Goal: Information Seeking & Learning: Learn about a topic

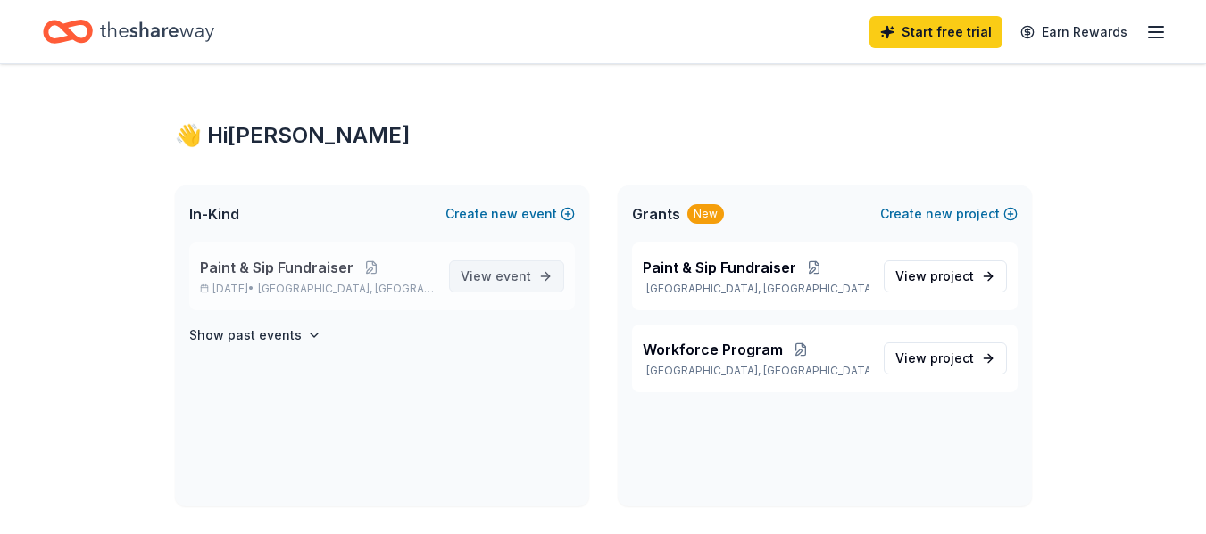
click at [501, 276] on span "event" at bounding box center [513, 276] width 36 height 15
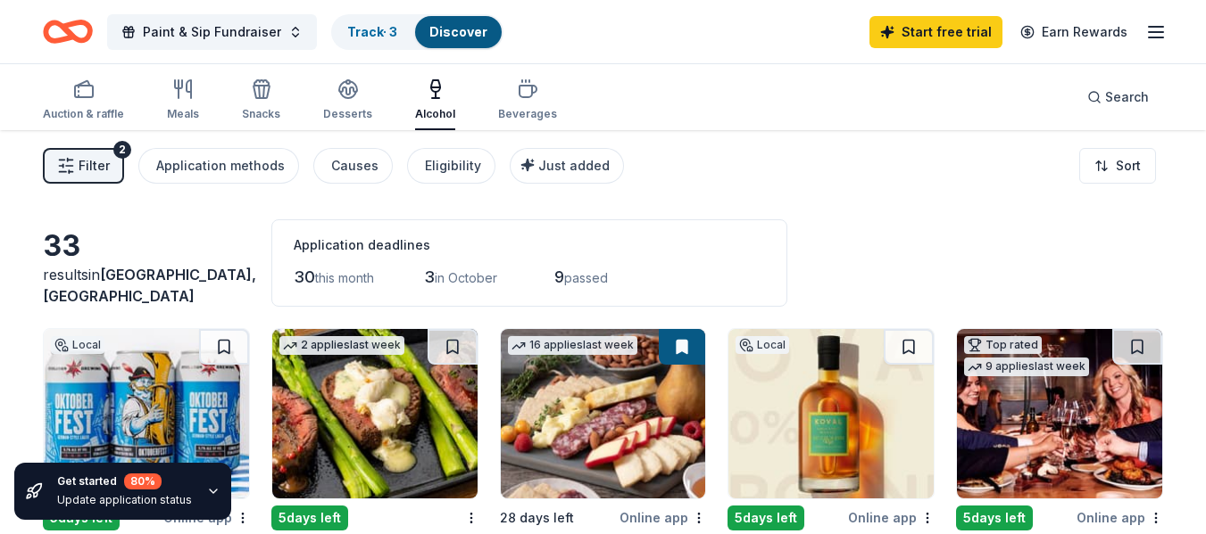
click at [102, 159] on span "Filter" at bounding box center [94, 165] width 31 height 21
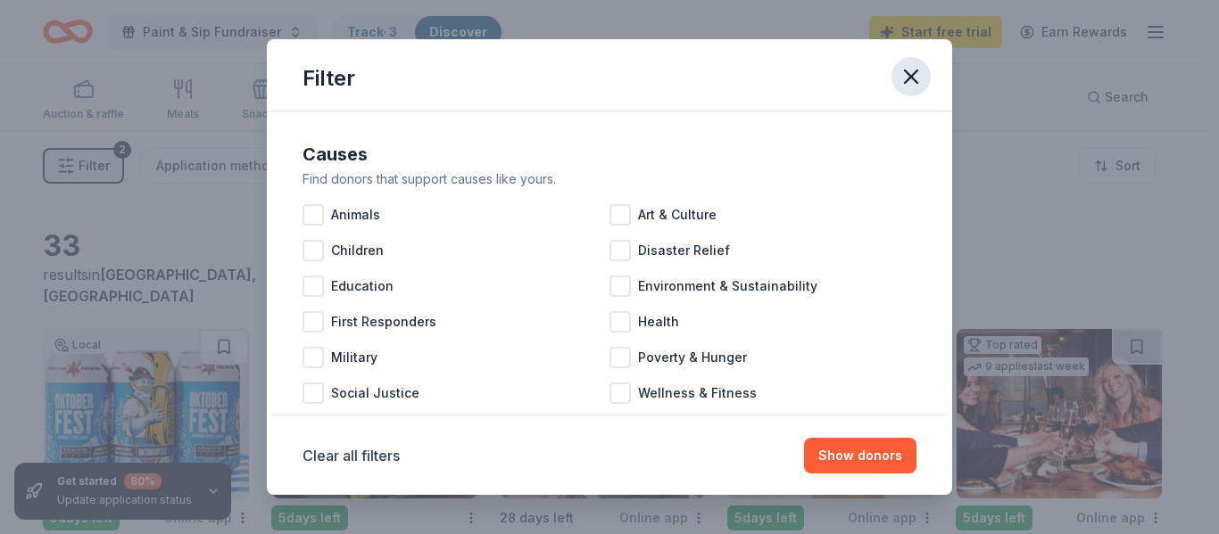
click at [904, 77] on icon "button" at bounding box center [911, 76] width 25 height 25
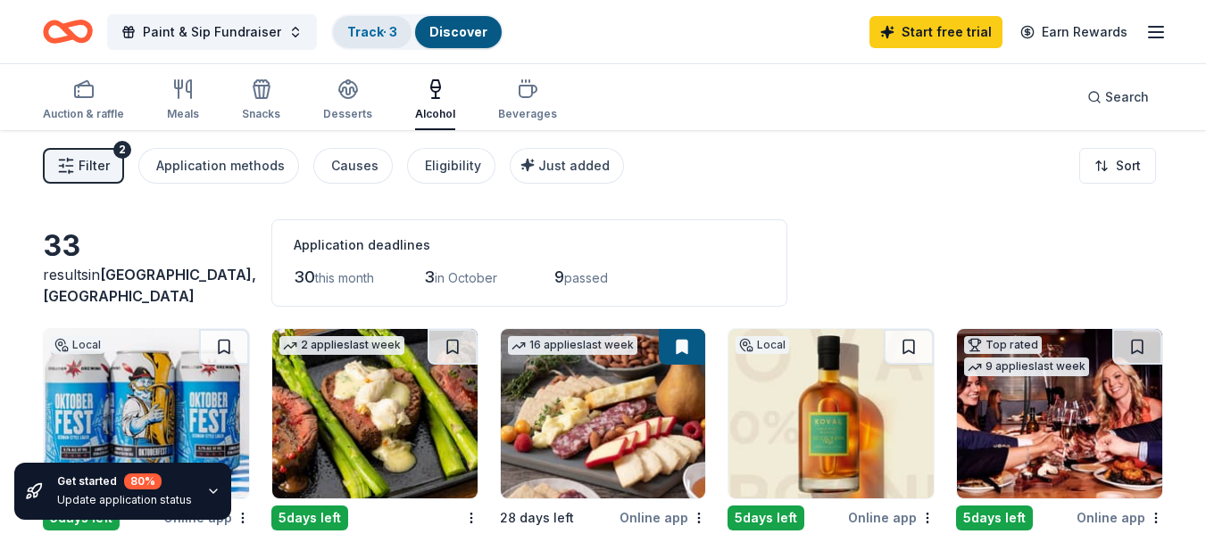
click at [374, 37] on link "Track · 3" at bounding box center [372, 31] width 50 height 15
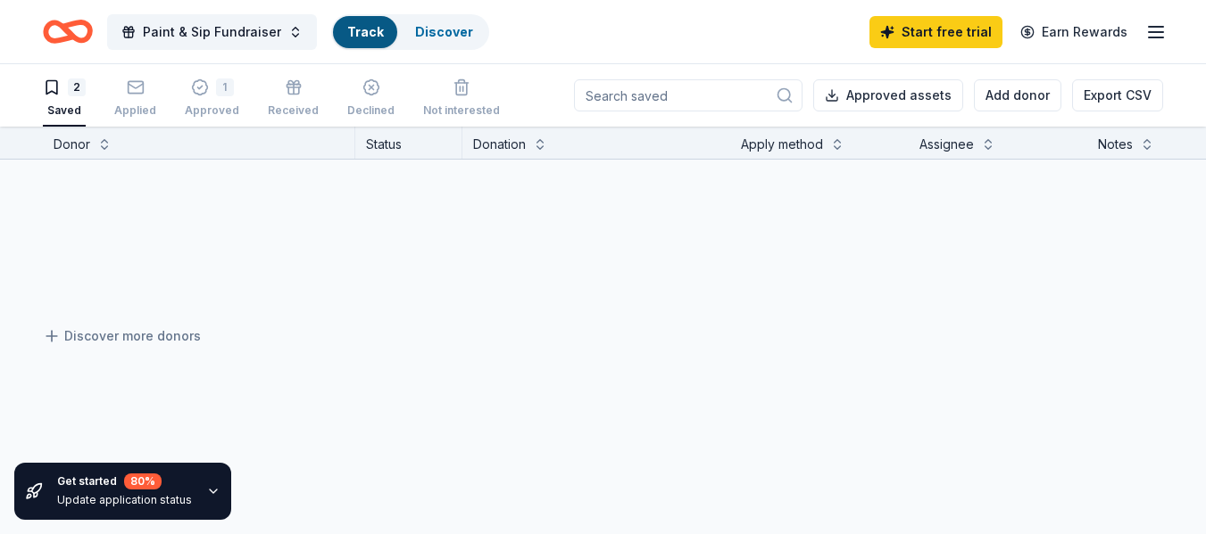
scroll to position [1, 0]
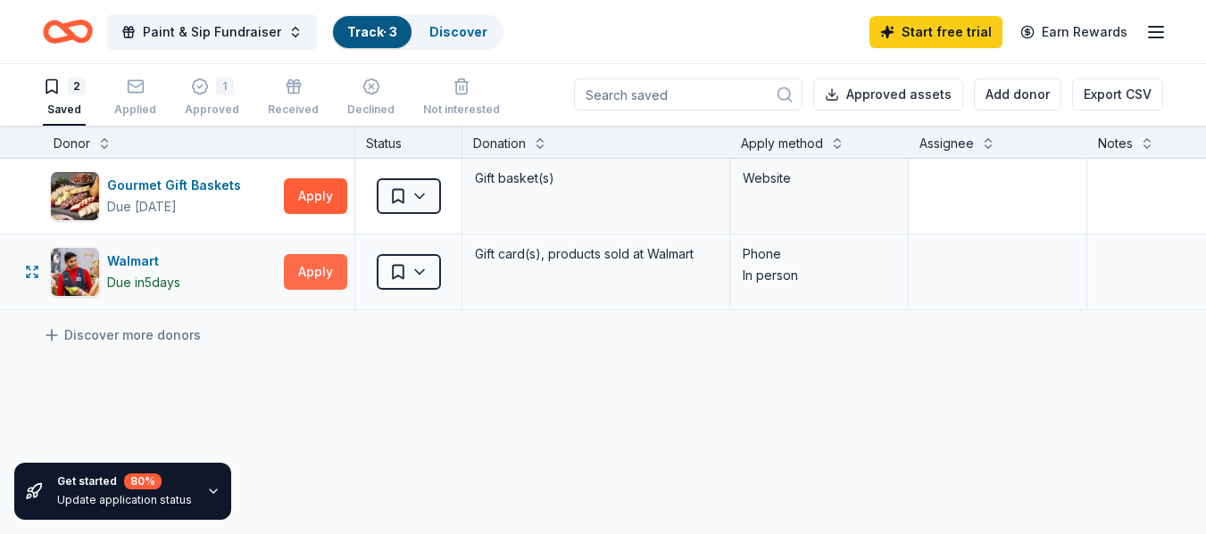
click at [315, 273] on button "Apply" at bounding box center [315, 272] width 63 height 36
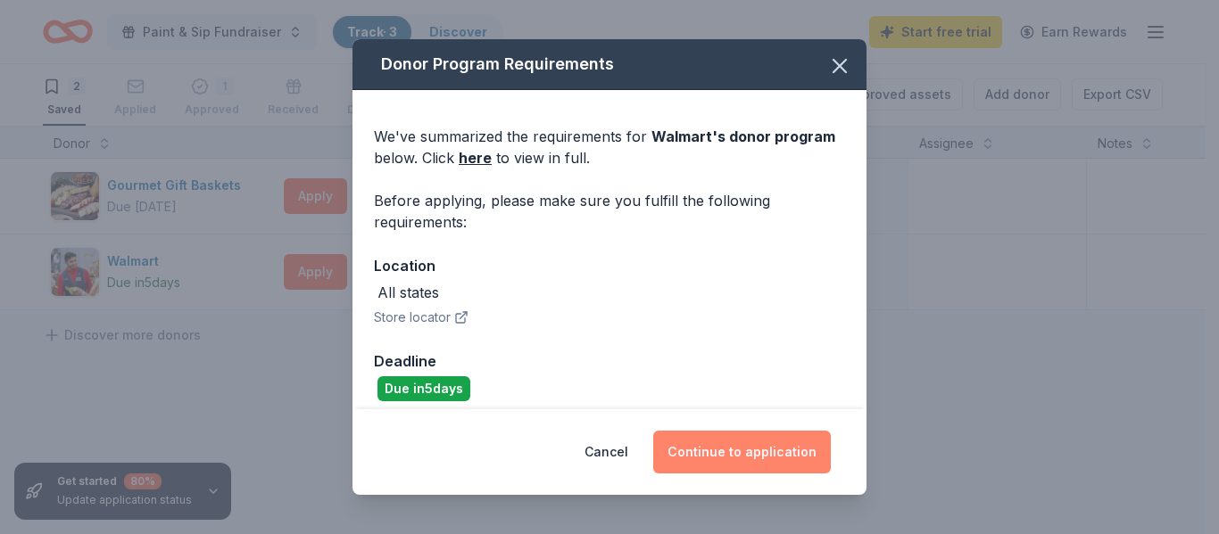
click at [746, 445] on button "Continue to application" at bounding box center [742, 452] width 178 height 43
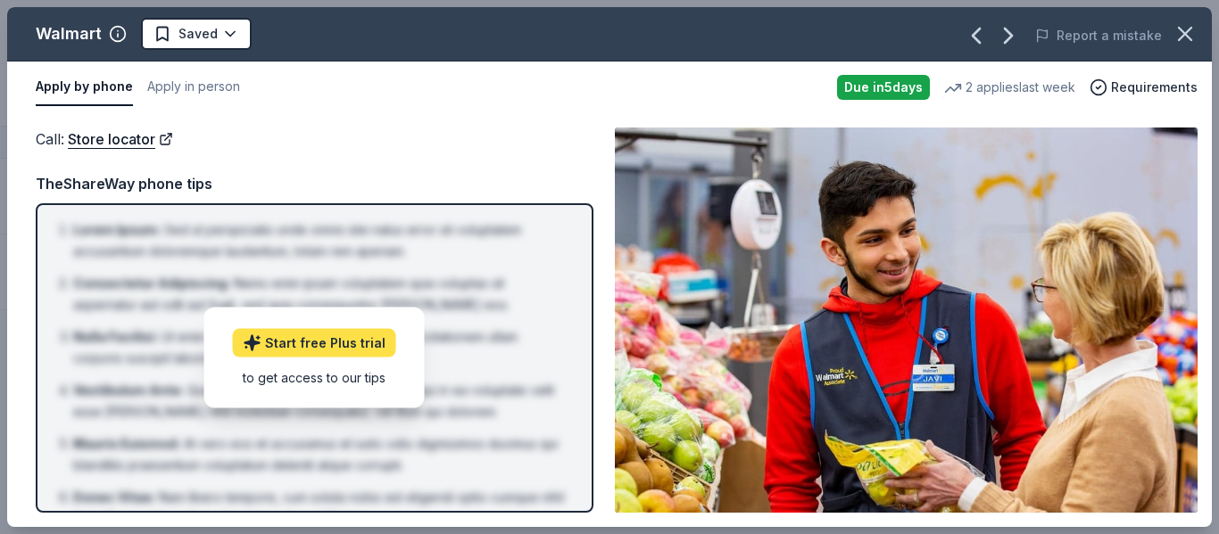
click at [309, 340] on link "Start free Plus trial" at bounding box center [314, 343] width 163 height 29
click at [79, 87] on button "Apply by phone" at bounding box center [84, 87] width 97 height 37
click at [188, 89] on button "Apply in person" at bounding box center [193, 87] width 93 height 37
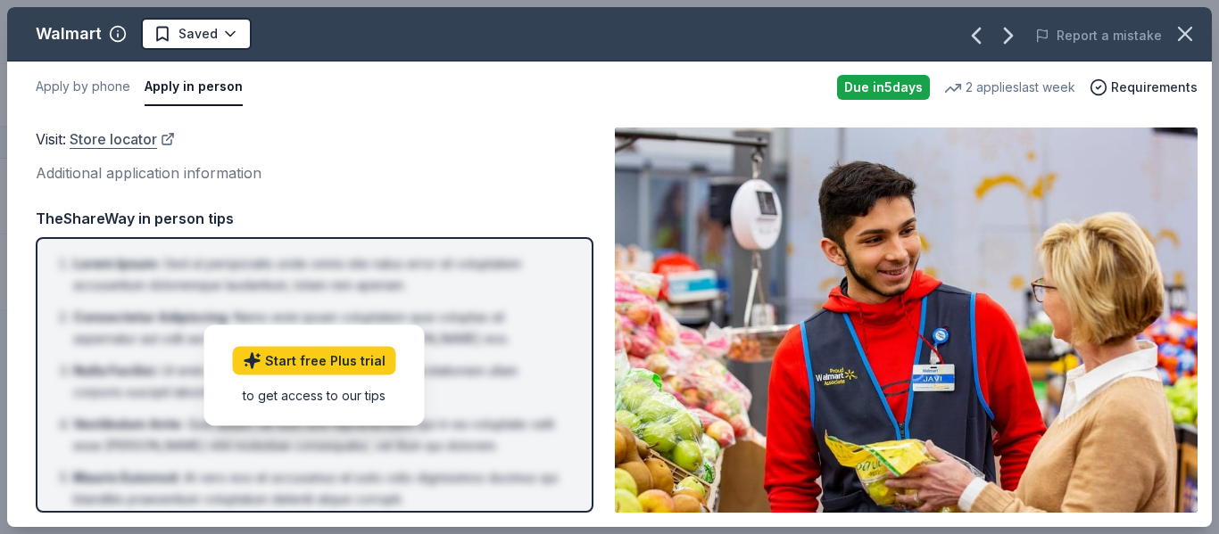
click at [120, 141] on link "Store locator" at bounding box center [122, 139] width 105 height 23
click at [1190, 29] on icon "button" at bounding box center [1185, 34] width 12 height 12
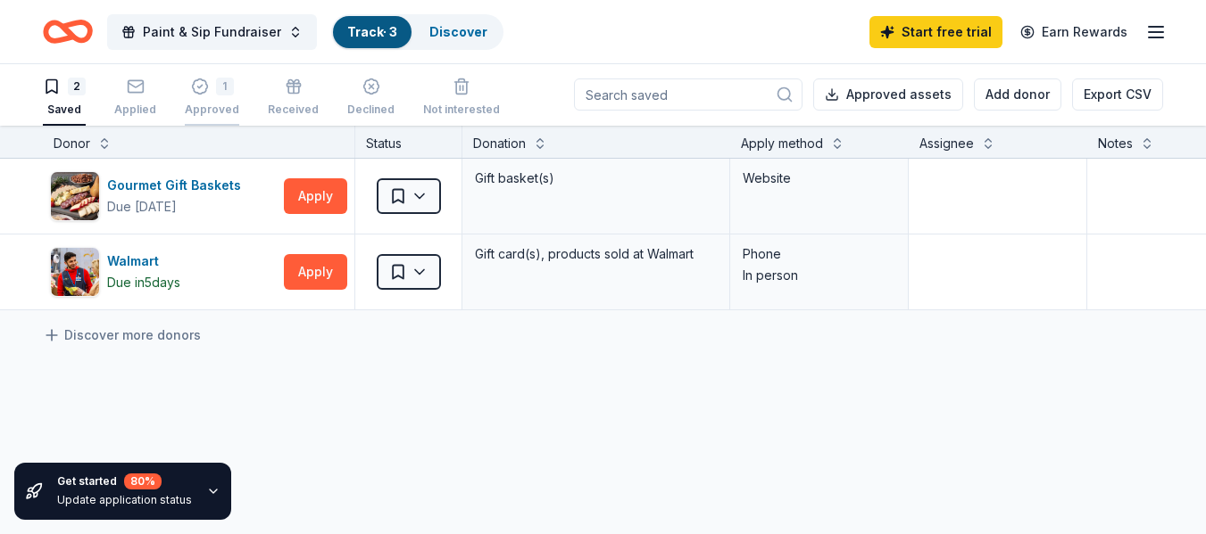
click at [196, 91] on icon "button" at bounding box center [200, 87] width 18 height 18
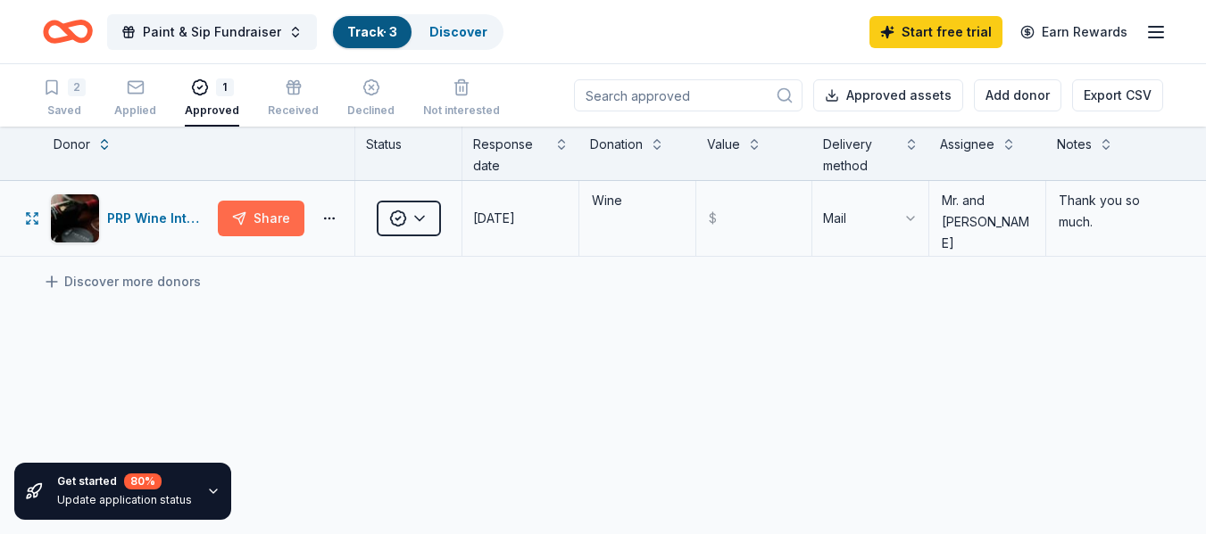
click at [254, 220] on button "Share" at bounding box center [261, 219] width 87 height 36
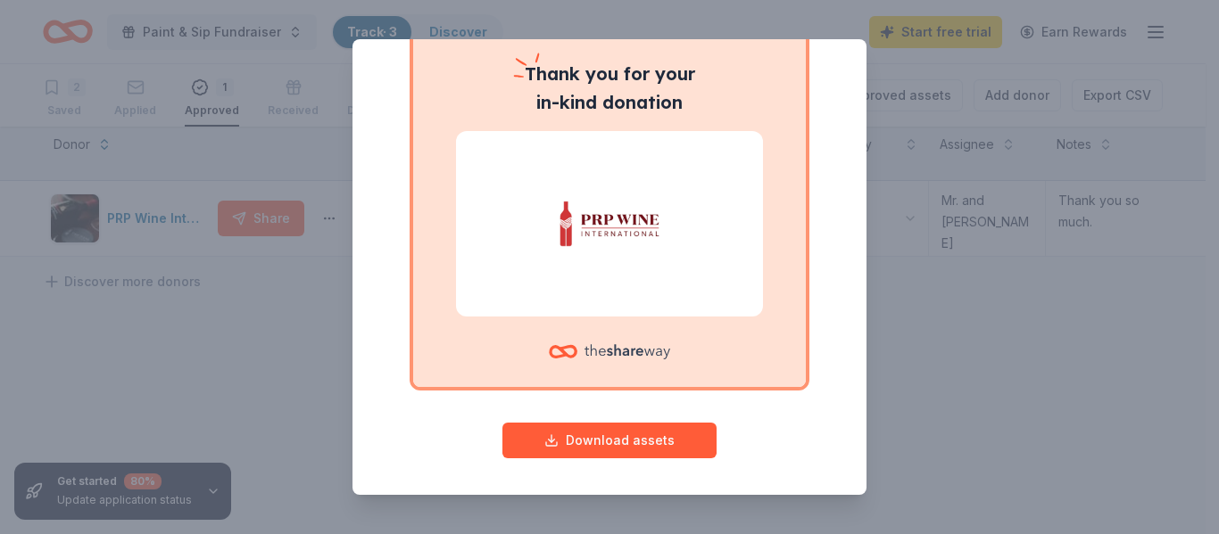
scroll to position [154, 0]
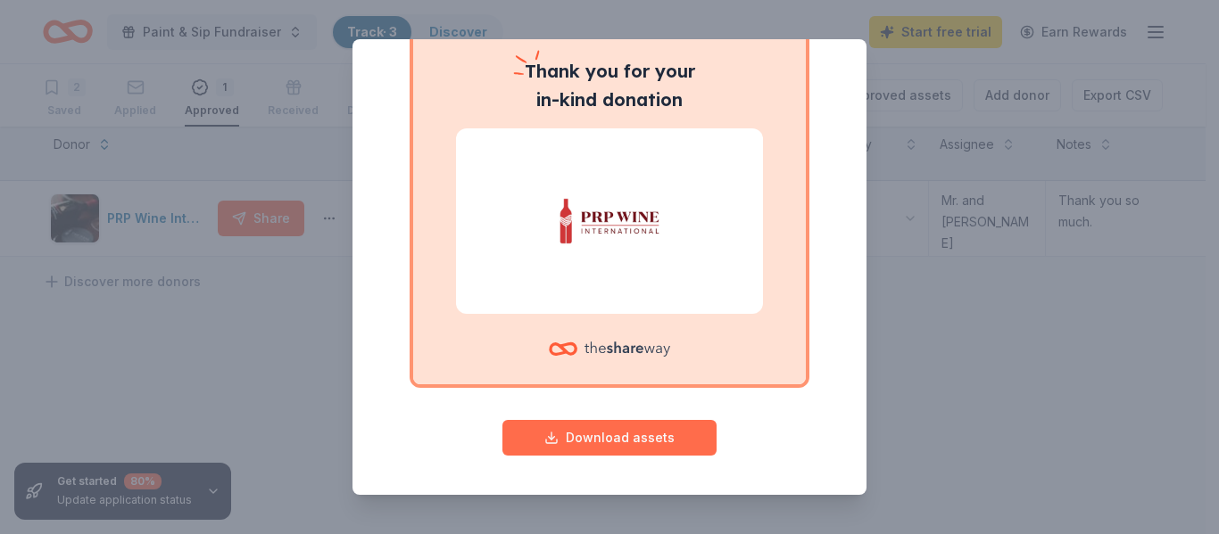
click at [611, 440] on button "Download assets" at bounding box center [609, 438] width 214 height 36
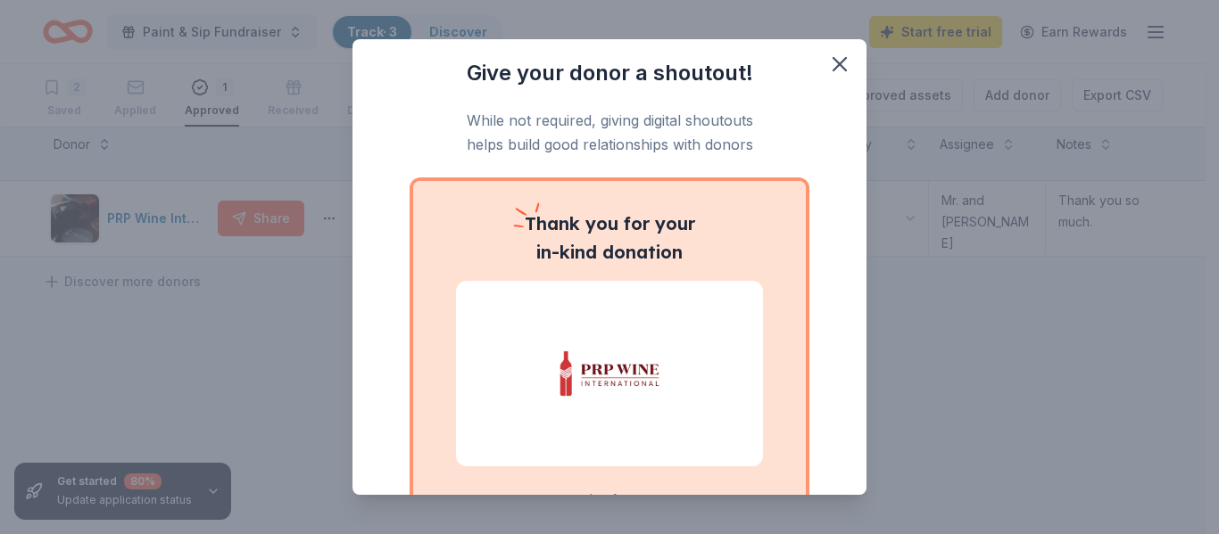
scroll to position [0, 0]
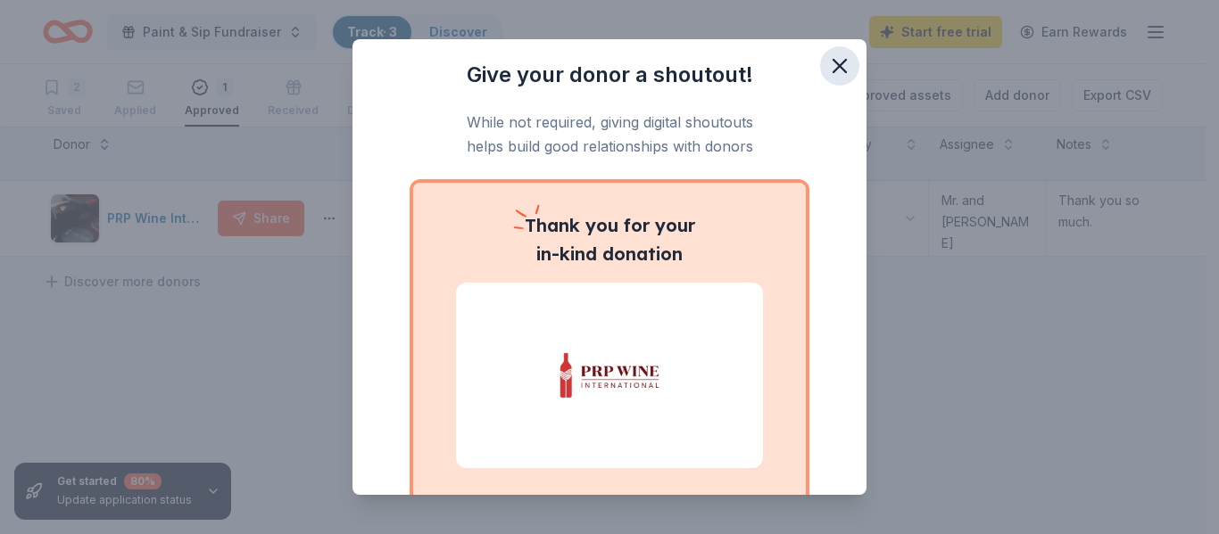
click at [833, 62] on icon "button" at bounding box center [839, 66] width 12 height 12
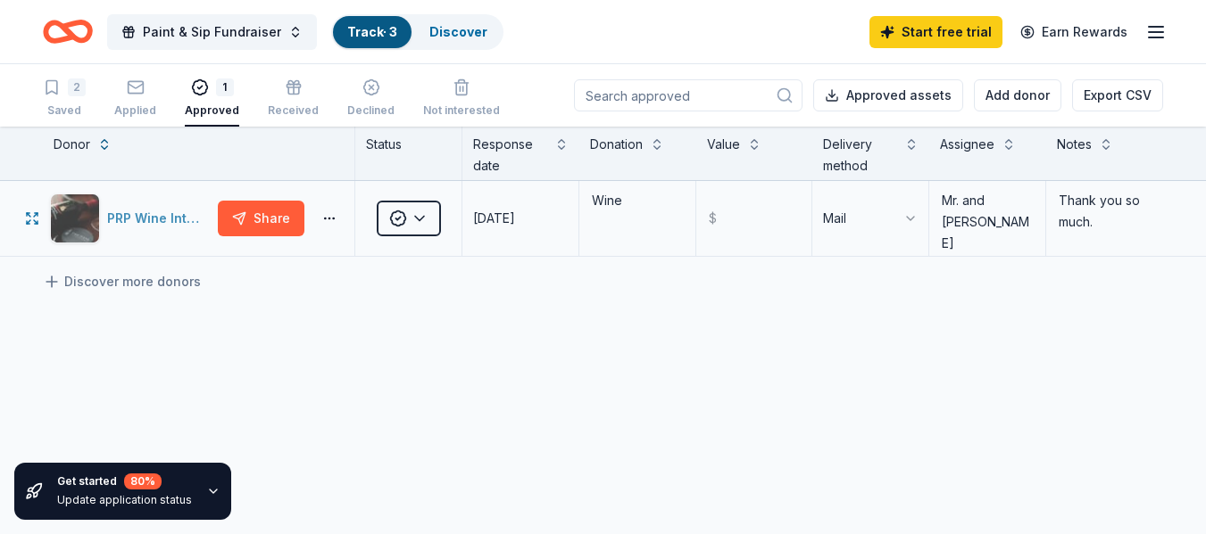
click at [133, 217] on div "PRP Wine International" at bounding box center [159, 218] width 104 height 21
click at [904, 220] on html "Paint & Sip Fundraiser Track · 3 Discover Start free trial Earn Rewards 2 Saved…" at bounding box center [603, 267] width 1206 height 534
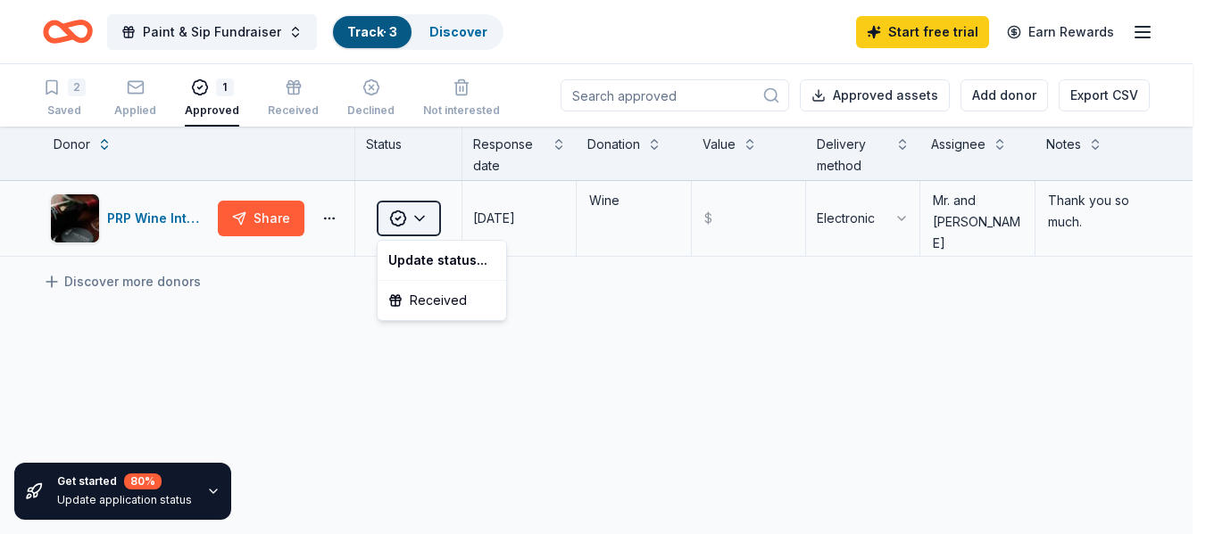
click at [424, 217] on html "Paint & Sip Fundraiser Track · 3 Discover Start free trial Earn Rewards 2 Saved…" at bounding box center [603, 267] width 1206 height 534
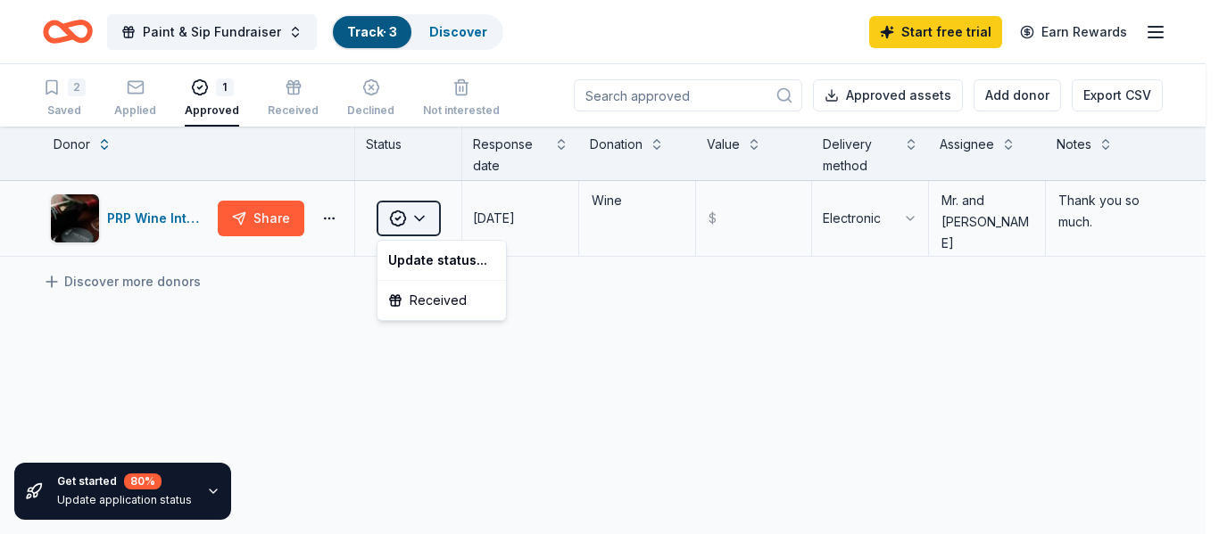
click at [424, 217] on html "Paint & Sip Fundraiser Track · 3 Discover Start free trial Earn Rewards 2 Saved…" at bounding box center [609, 267] width 1219 height 534
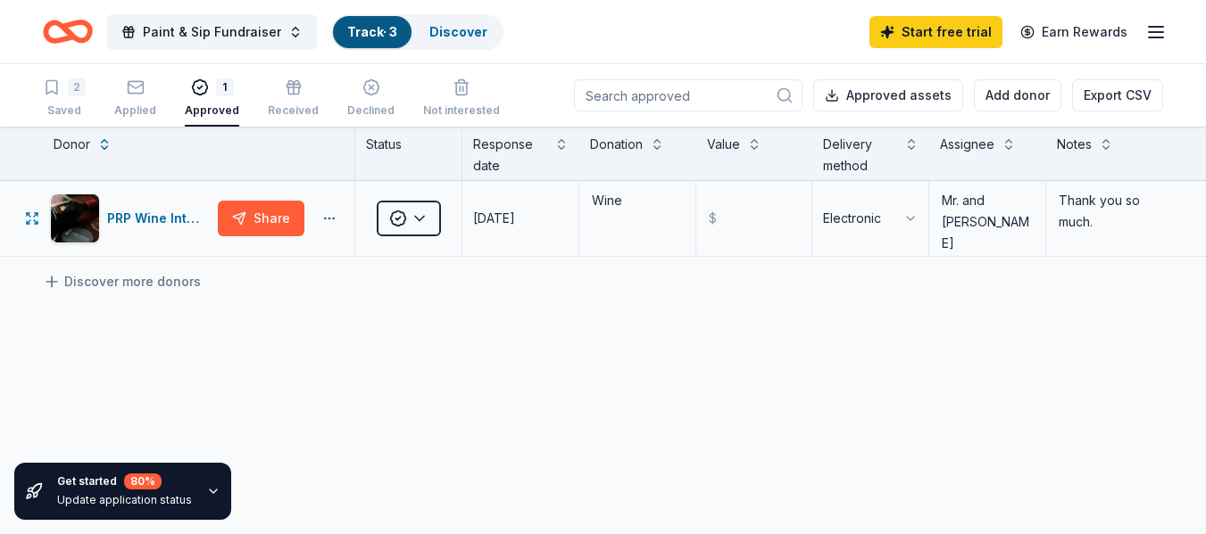
click at [327, 218] on button "button" at bounding box center [329, 218] width 36 height 14
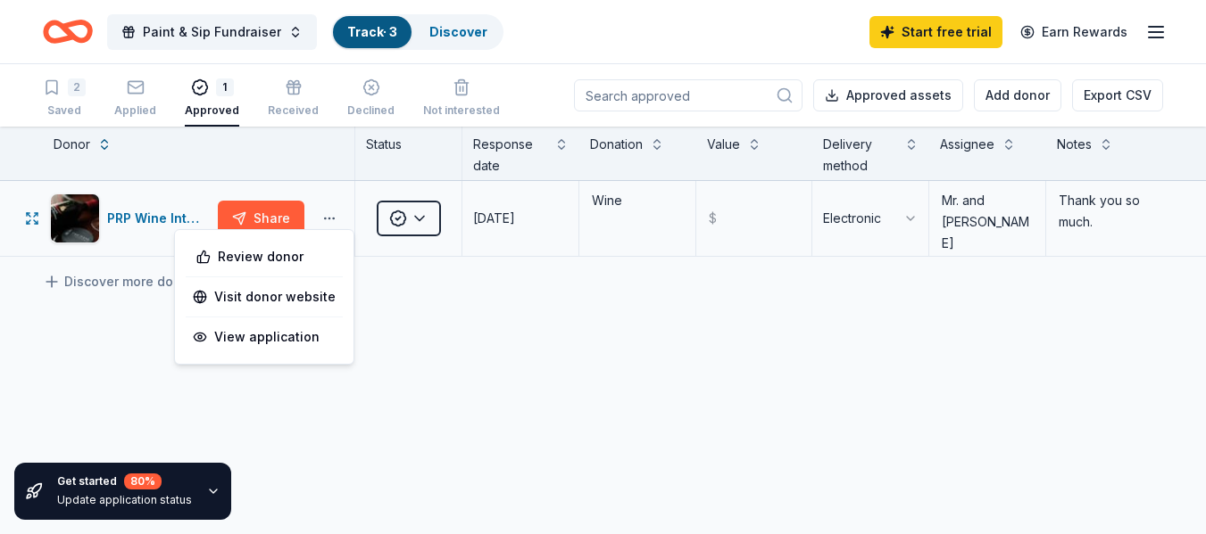
click at [327, 218] on button "button" at bounding box center [329, 218] width 36 height 14
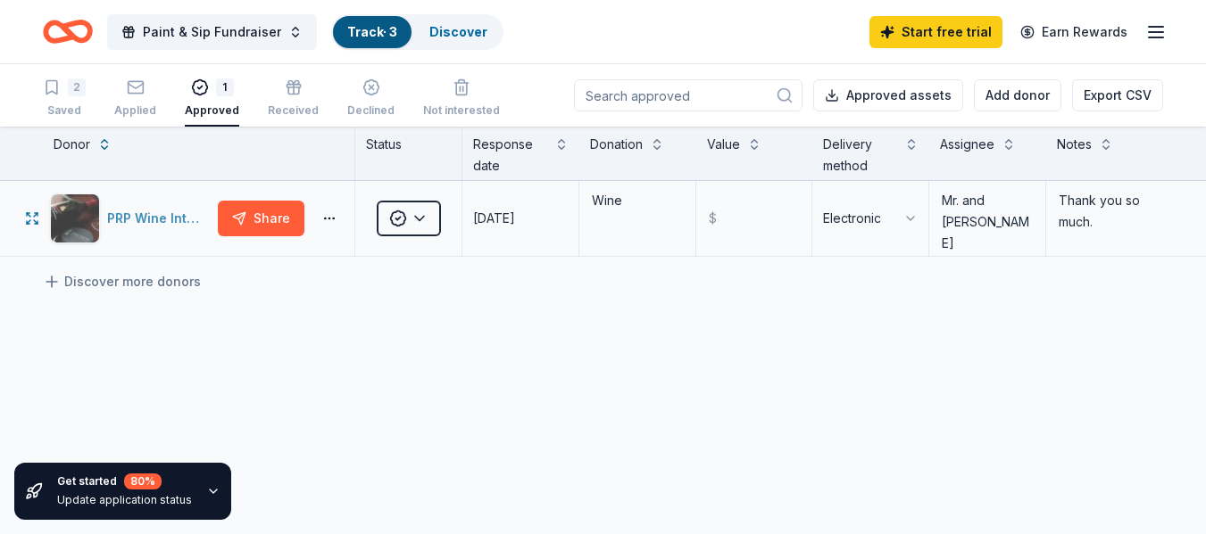
click at [145, 211] on div "PRP Wine International" at bounding box center [159, 218] width 104 height 21
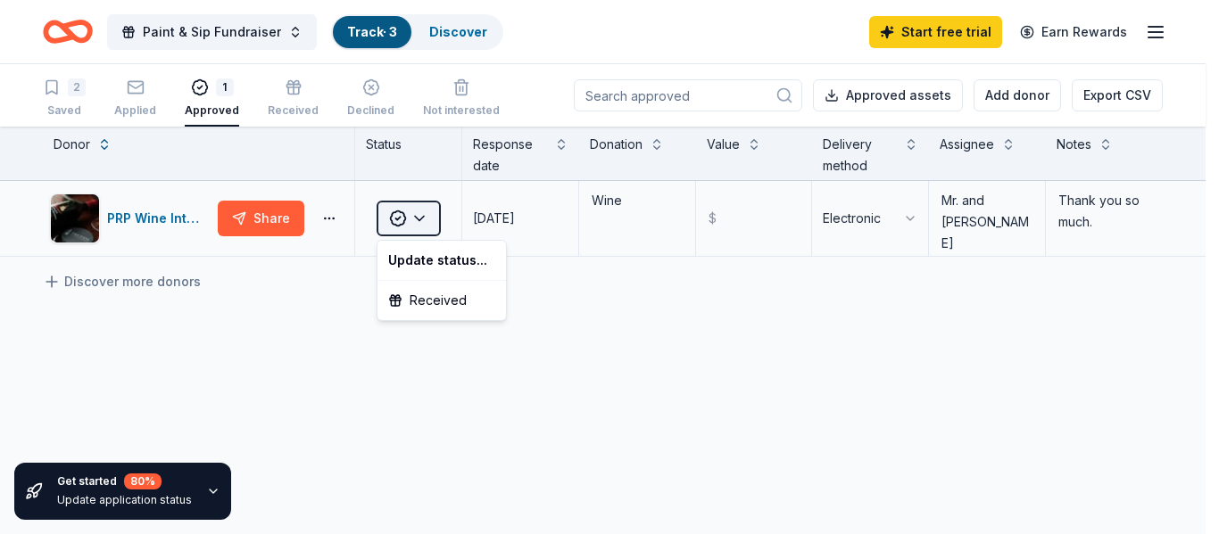
click at [424, 217] on html "Paint & Sip Fundraiser Track · 3 Discover Start free trial Earn Rewards 2 Saved…" at bounding box center [609, 267] width 1219 height 534
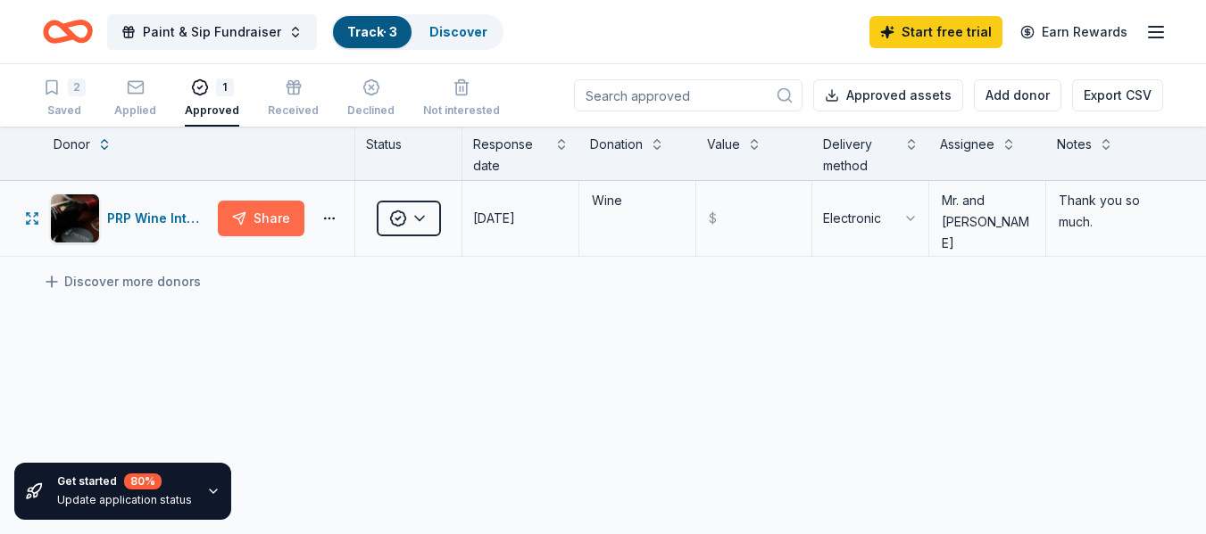
click at [254, 214] on button "Share" at bounding box center [261, 219] width 87 height 36
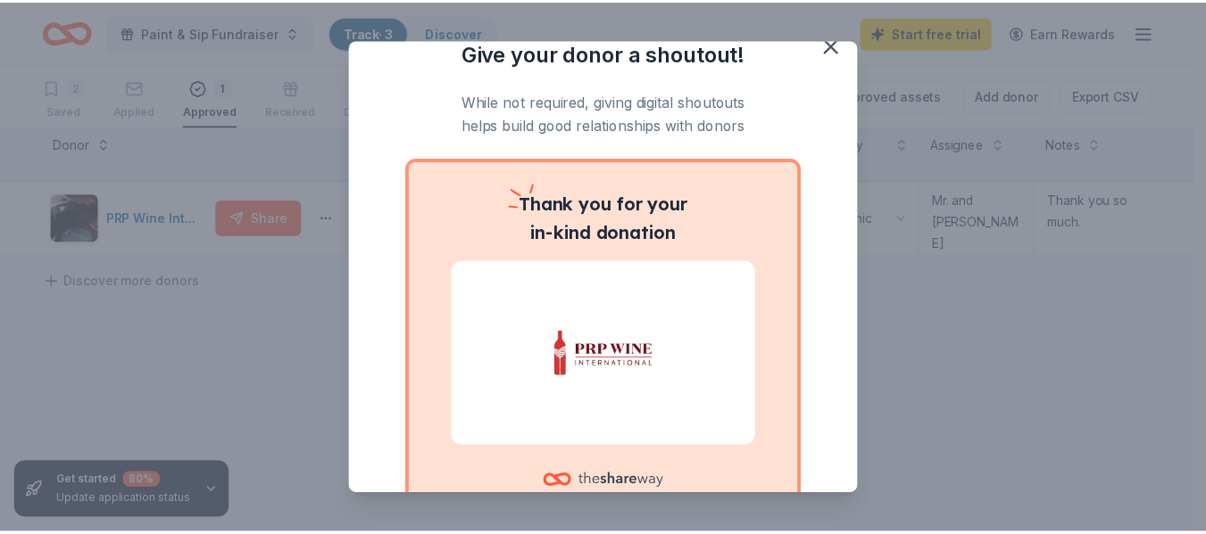
scroll to position [21, 0]
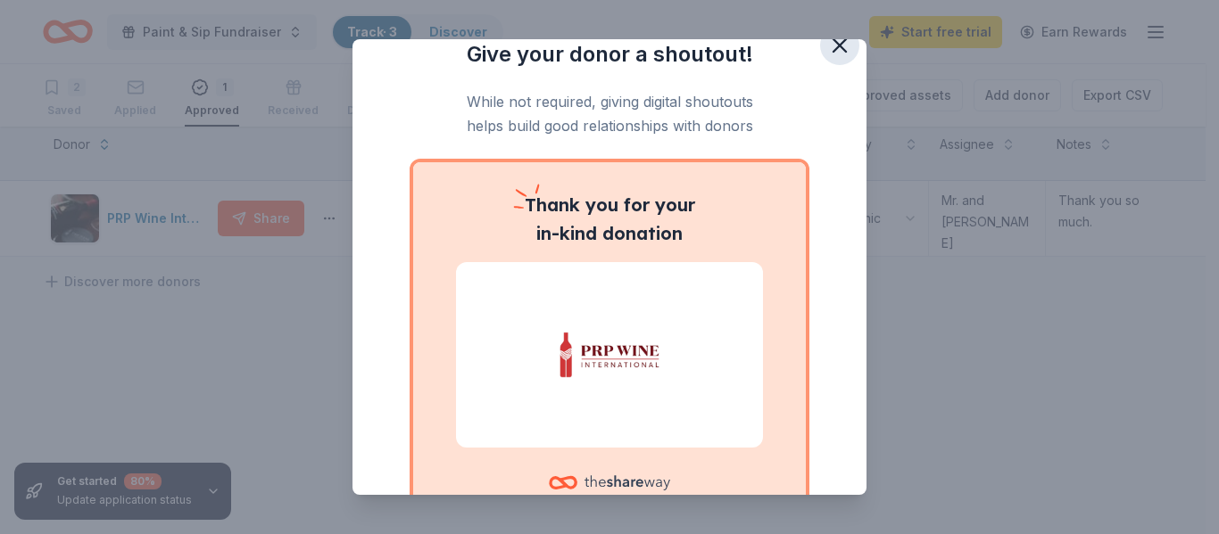
click at [833, 42] on icon "button" at bounding box center [839, 45] width 12 height 12
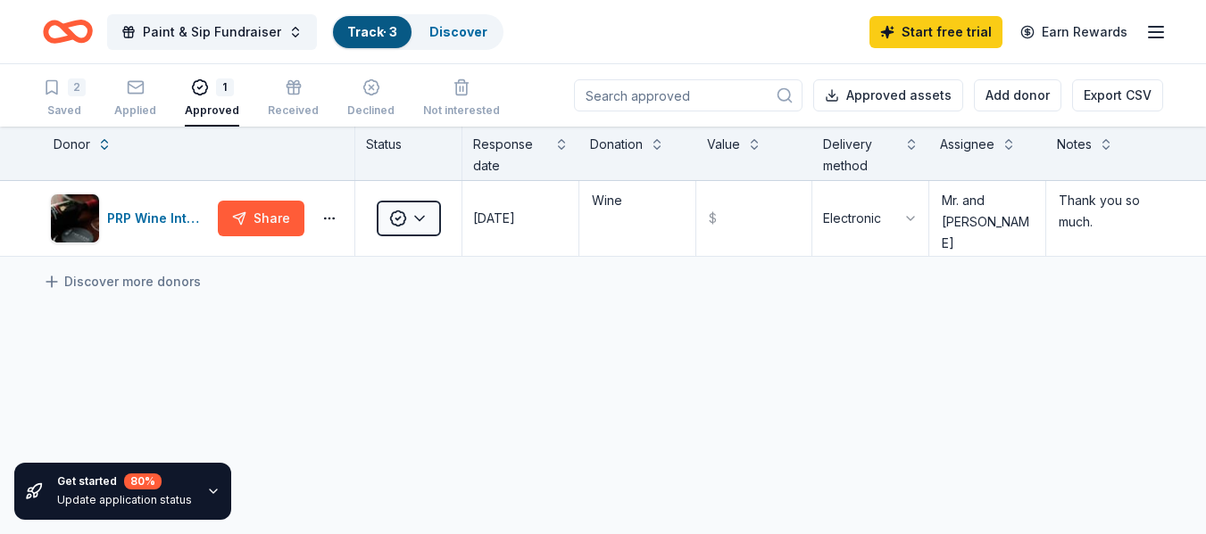
click at [1150, 34] on icon "button" at bounding box center [1155, 31] width 21 height 21
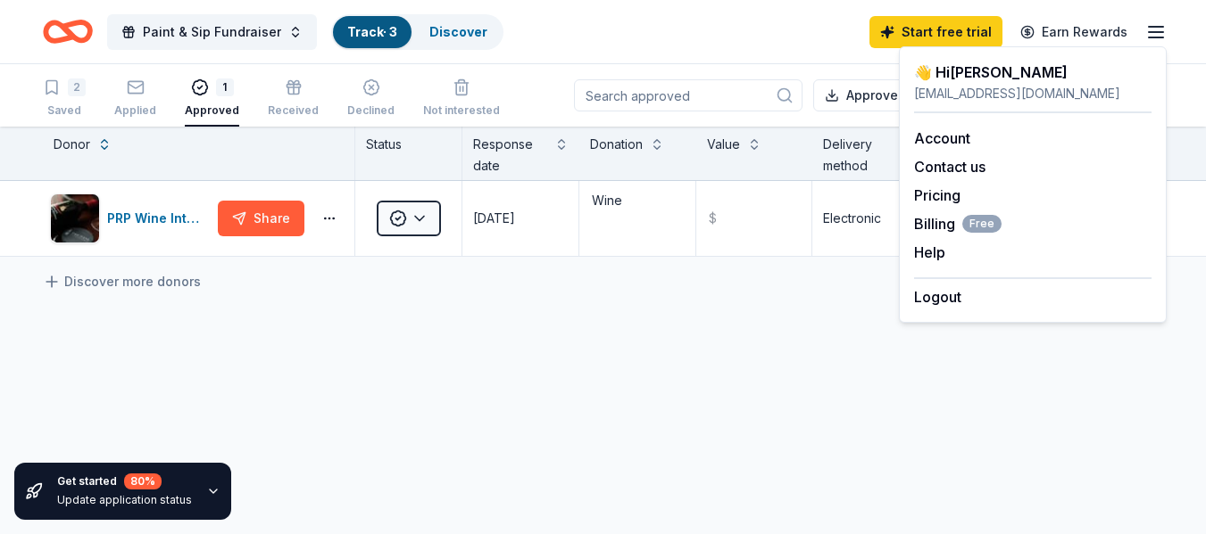
click at [1152, 32] on line "button" at bounding box center [1155, 32] width 14 height 0
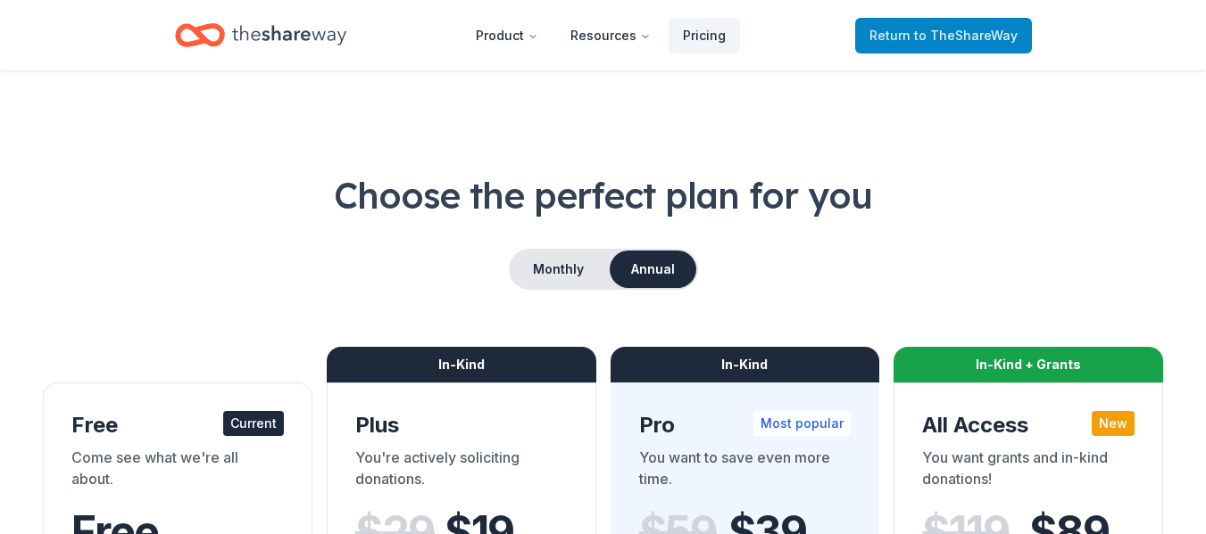
click at [967, 34] on span "to TheShareWay" at bounding box center [966, 35] width 104 height 15
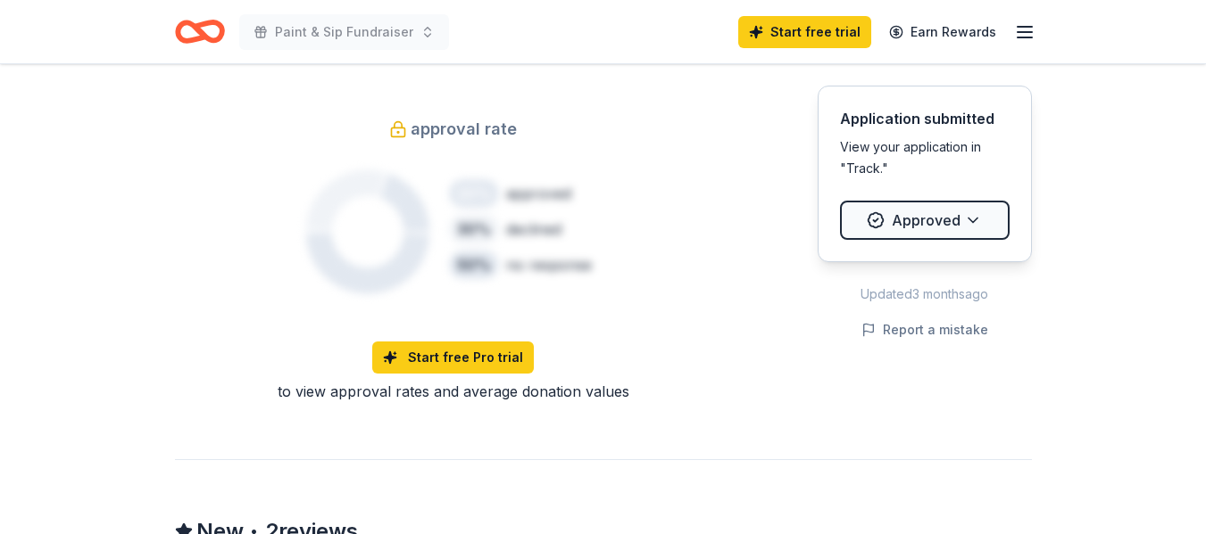
scroll to position [1249, 0]
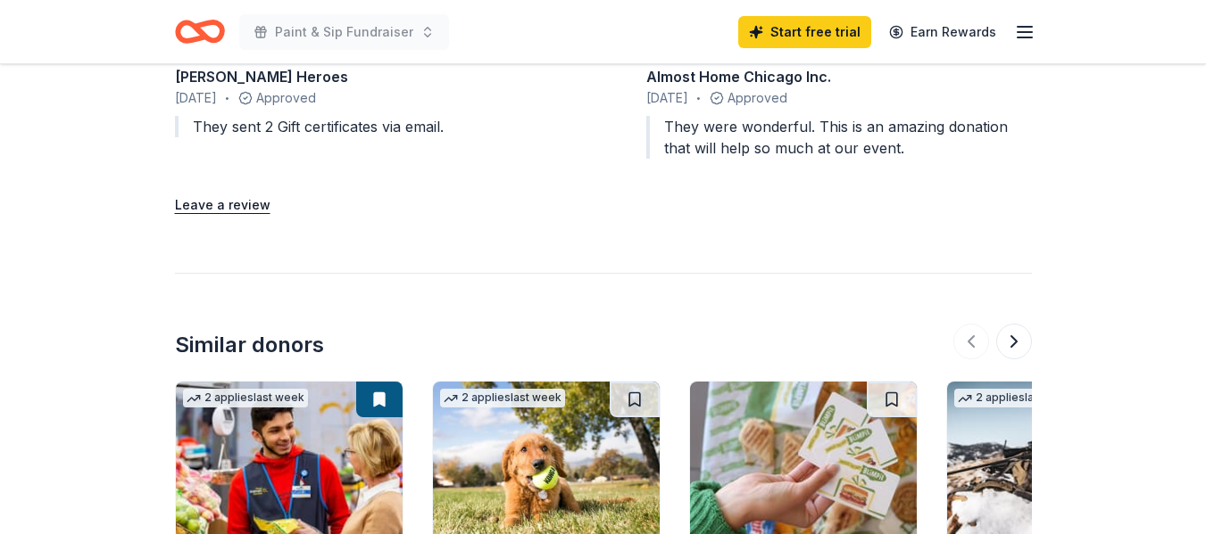
scroll to position [1785, 0]
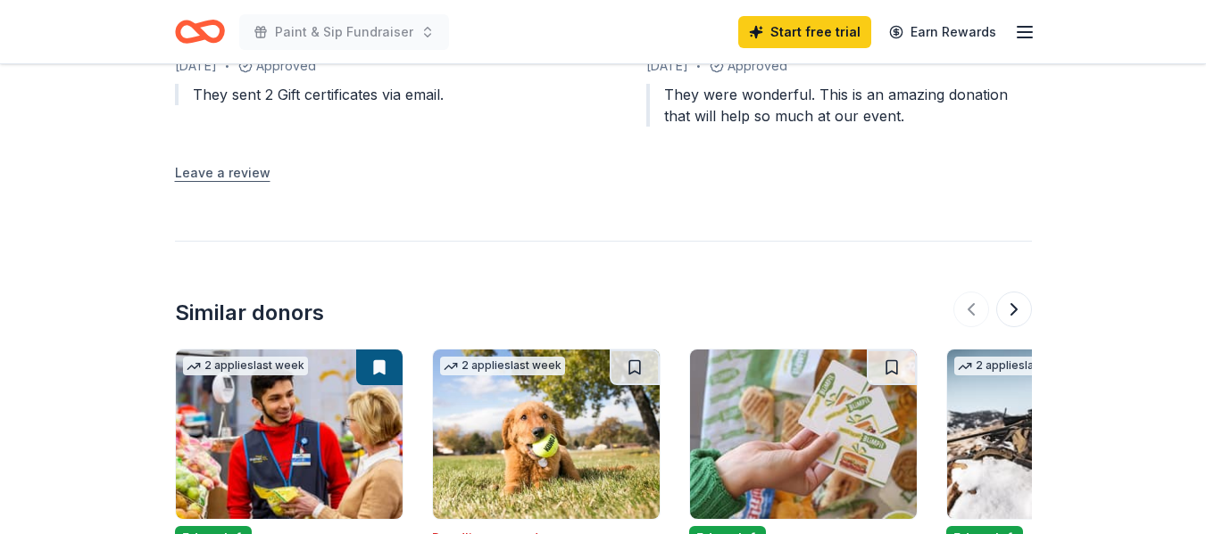
click at [184, 176] on button "Leave a review" at bounding box center [222, 172] width 95 height 21
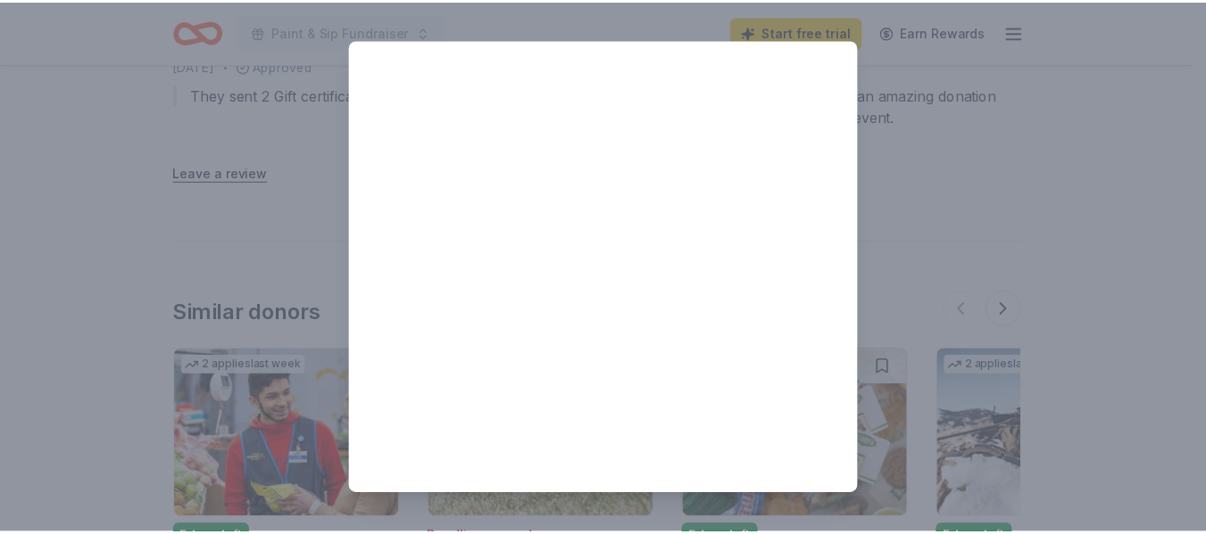
scroll to position [0, 0]
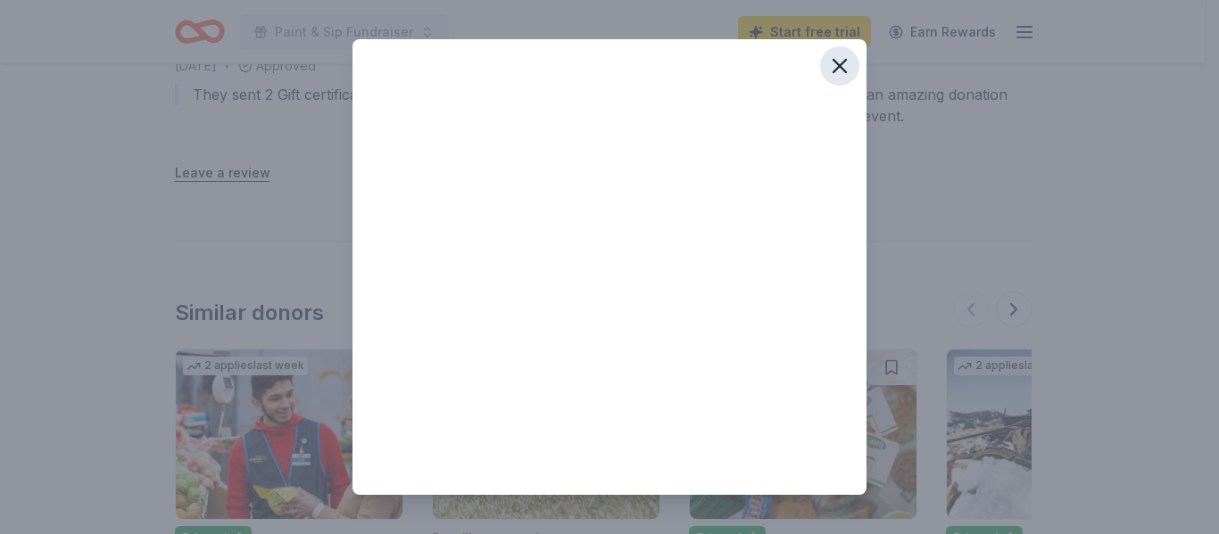
click at [833, 69] on icon "button" at bounding box center [839, 66] width 12 height 12
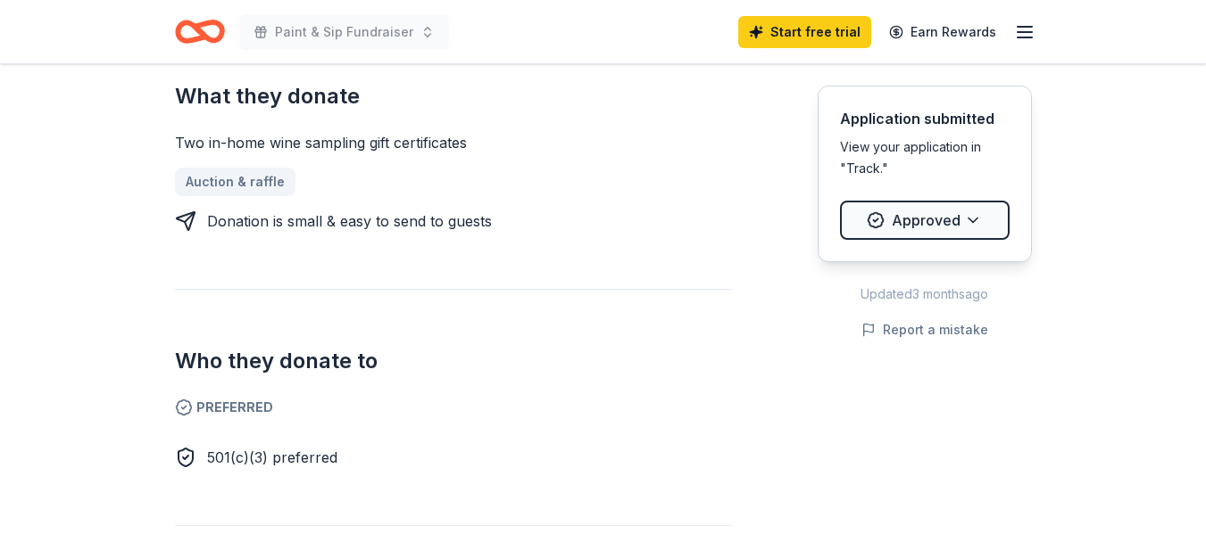
scroll to position [650, 0]
